Goal: Find specific page/section: Find specific page/section

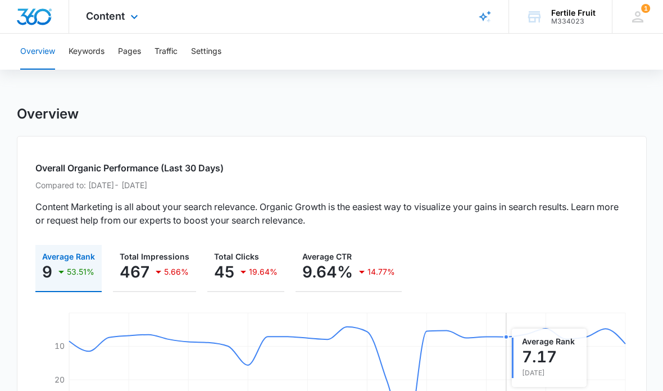
click at [107, 24] on div "Content Apps Reputation Forms CRM Email Social POS Content Ads Intelligence Fil…" at bounding box center [113, 16] width 89 height 33
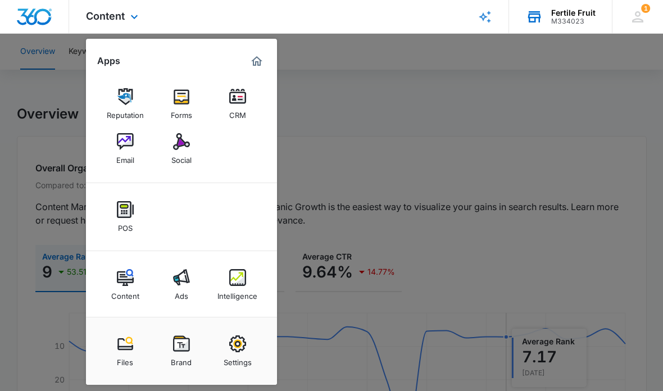
click at [579, 20] on div "M334023" at bounding box center [573, 21] width 44 height 8
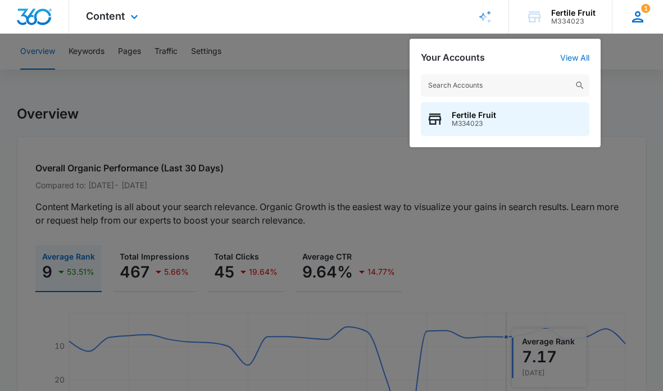
click at [644, 23] on div "1" at bounding box center [637, 16] width 17 height 17
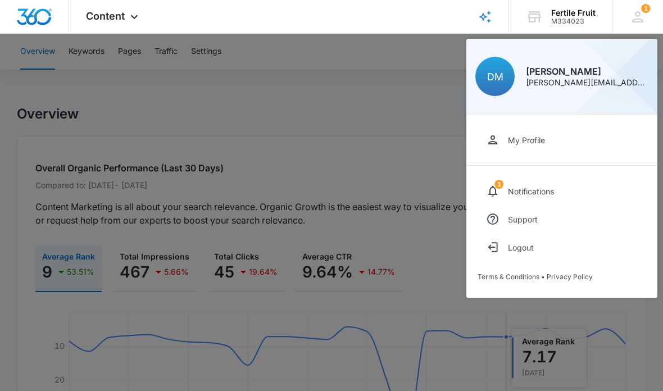
click at [311, 160] on div at bounding box center [331, 195] width 663 height 391
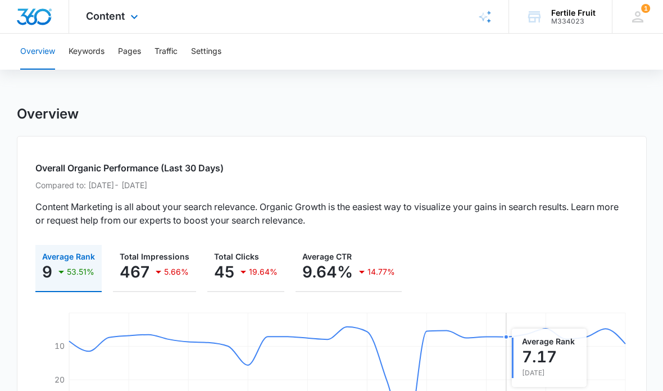
click at [39, 12] on img "Dashboard" at bounding box center [34, 16] width 36 height 17
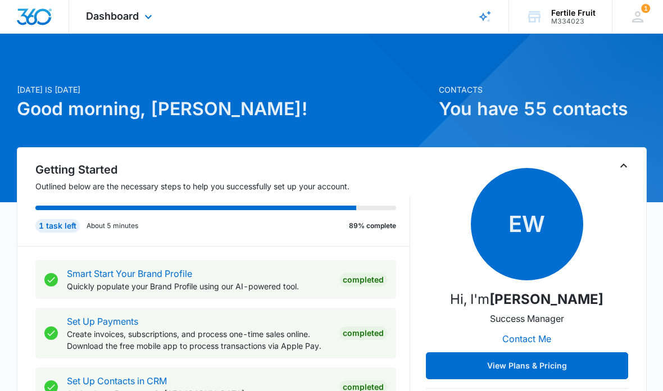
click at [98, 24] on div "Dashboard Apps Reputation Forms CRM Email Social POS Content Ads Intelligence F…" at bounding box center [120, 16] width 103 height 33
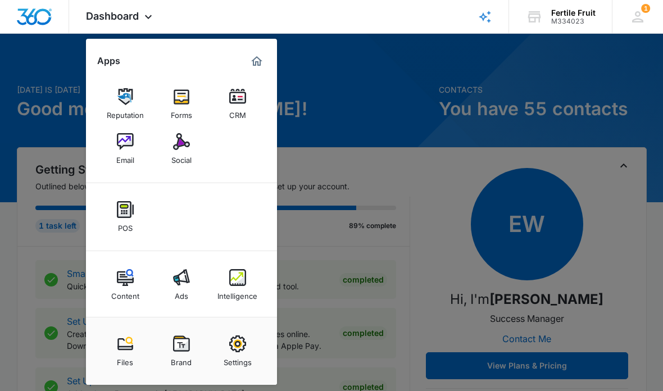
click at [402, 171] on div at bounding box center [331, 195] width 663 height 391
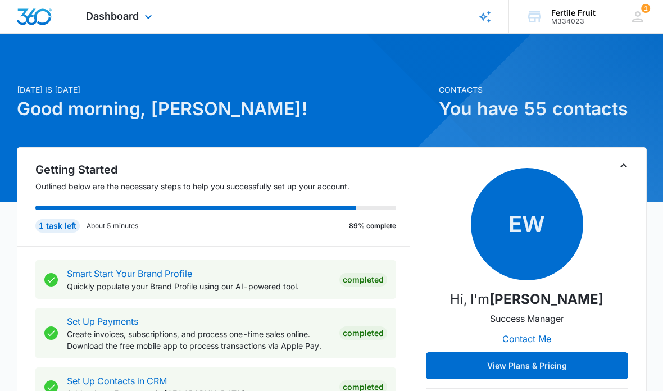
click at [112, 22] on div "Dashboard Apps Reputation Forms CRM Email Social POS Content Ads Intelligence F…" at bounding box center [120, 16] width 103 height 33
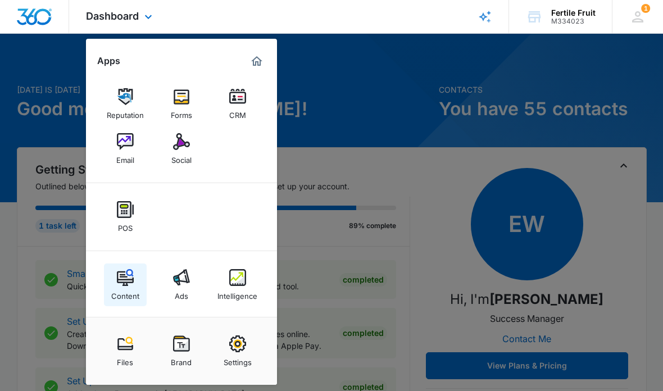
click at [131, 280] on img at bounding box center [125, 277] width 17 height 17
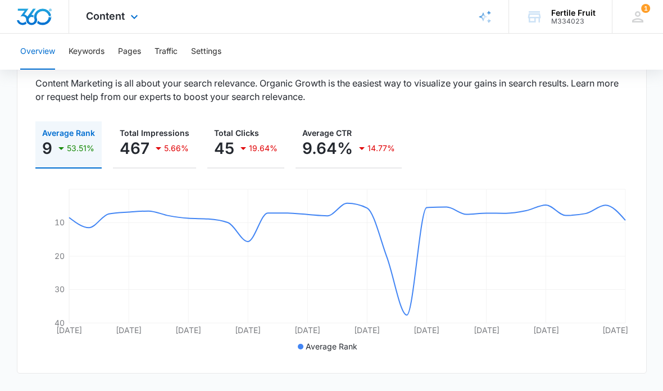
scroll to position [131, 0]
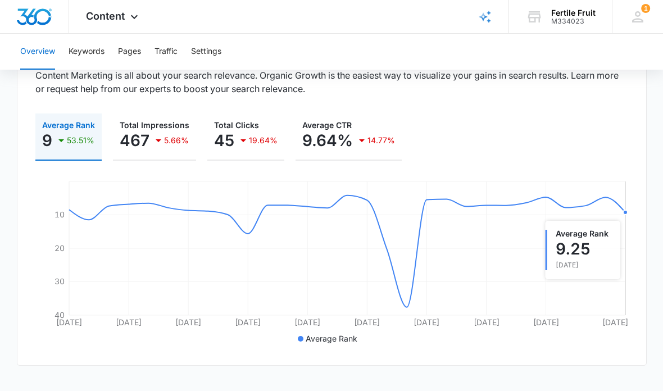
click at [621, 215] on line at bounding box center [347, 215] width 556 height 0
click at [599, 208] on icon "[DATE] Sep [DATE] Sep [DATE] Sep [DATE] [DATE] [DATE] 7 [DATE] 20 30 40" at bounding box center [331, 263] width 593 height 169
click at [544, 215] on line at bounding box center [347, 215] width 556 height 0
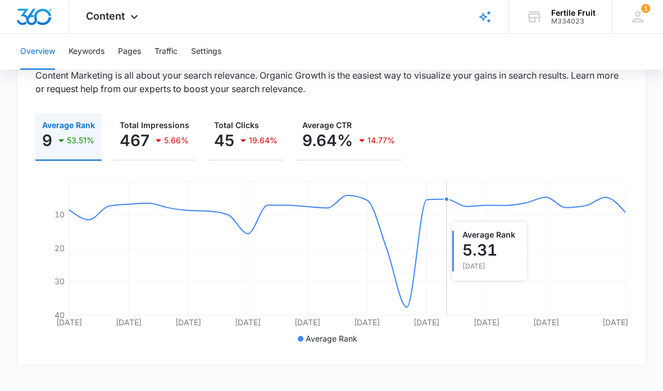
click at [452, 216] on icon "[DATE] Sep [DATE] Sep [DATE] Sep [DATE] [DATE] [DATE] 7 [DATE] 20 30 40" at bounding box center [331, 263] width 593 height 169
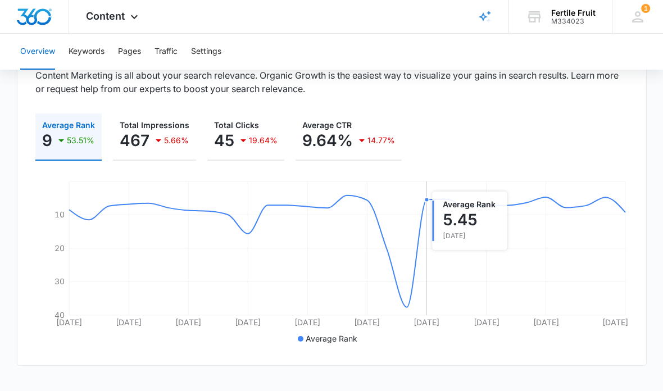
click at [424, 256] on icon "[DATE] Sep [DATE] Sep [DATE] Sep [DATE] [DATE] [DATE] 7 [DATE] 20 30 40" at bounding box center [331, 263] width 593 height 169
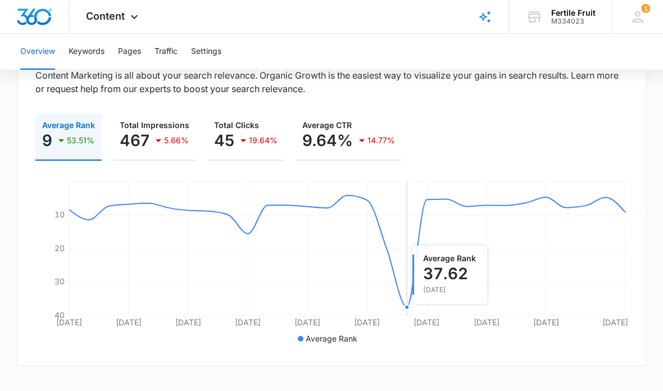
click at [401, 310] on icon "[DATE] Sep [DATE] Sep [DATE] Sep [DATE] [DATE] [DATE] 7 [DATE] 20 30 40" at bounding box center [331, 263] width 593 height 169
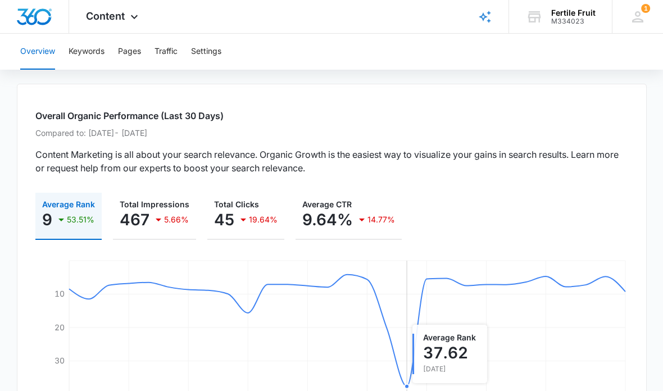
scroll to position [38, 0]
